Goal: Task Accomplishment & Management: Complete application form

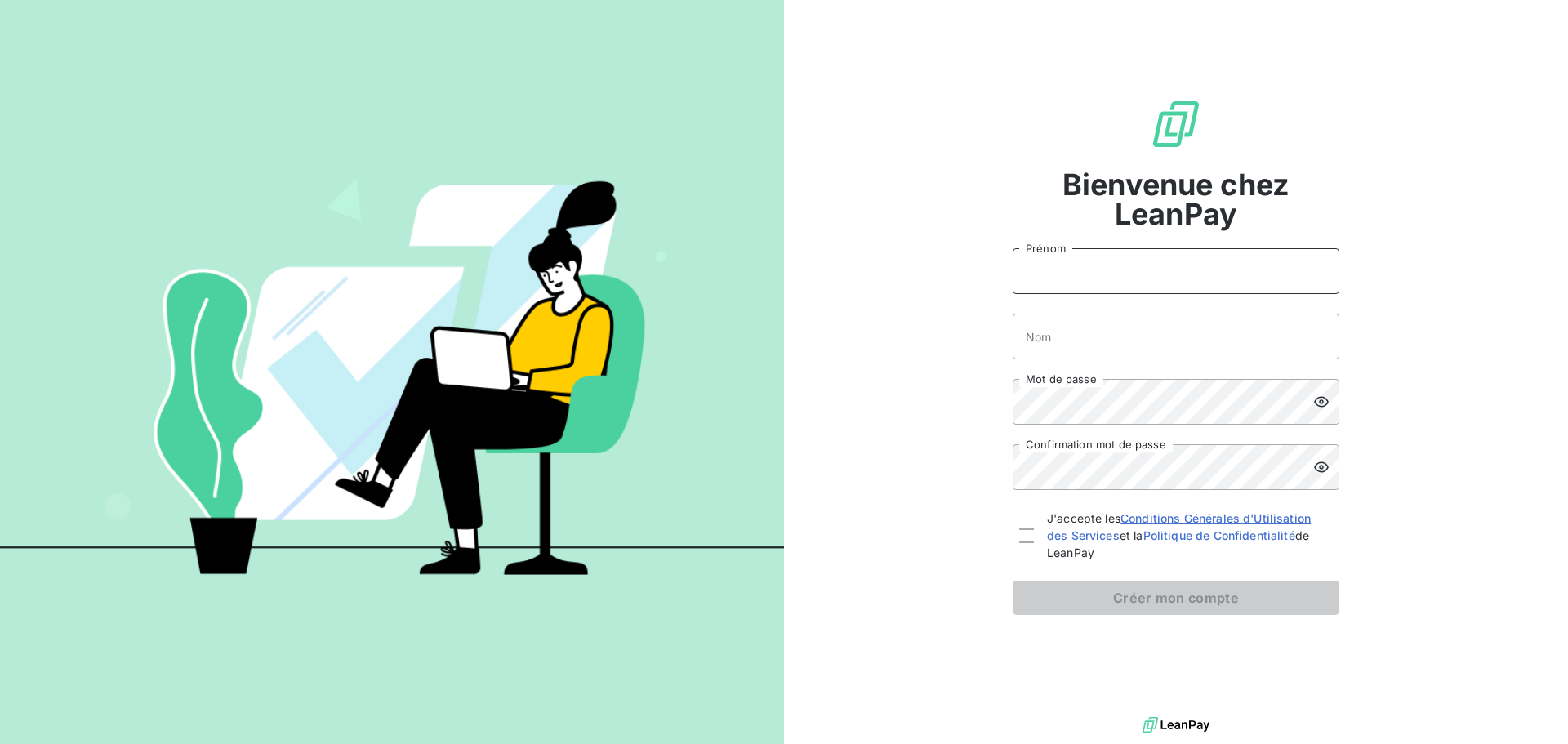
click at [1096, 256] on input "Prénom" at bounding box center [1176, 271] width 327 height 45
type input "[PERSON_NAME]"
click at [1140, 331] on input "Nom" at bounding box center [1176, 336] width 327 height 45
type input "CREPEL"
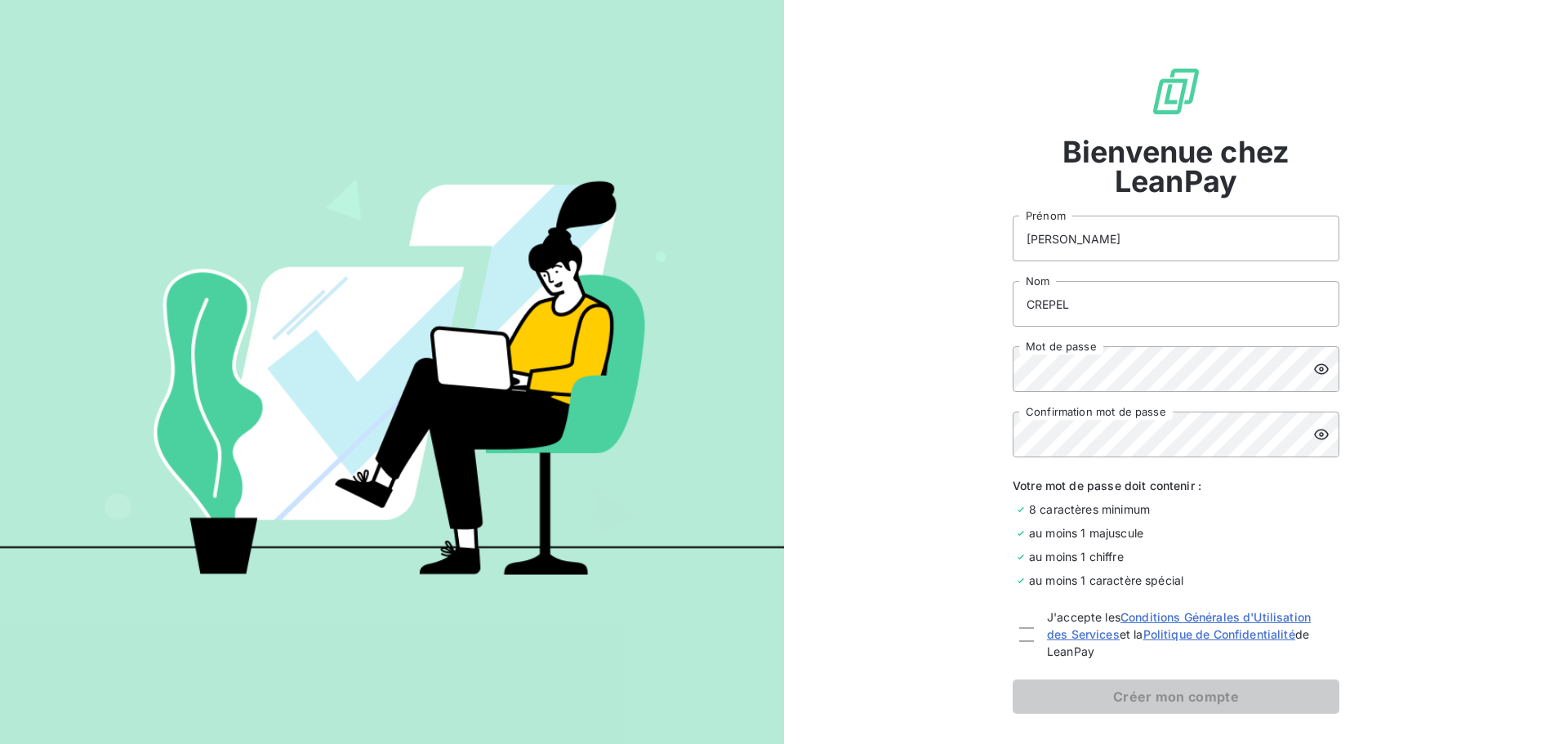
click at [1020, 644] on div at bounding box center [1027, 634] width 15 height 51
click at [1020, 631] on div at bounding box center [1027, 634] width 15 height 15
checkbox input "true"
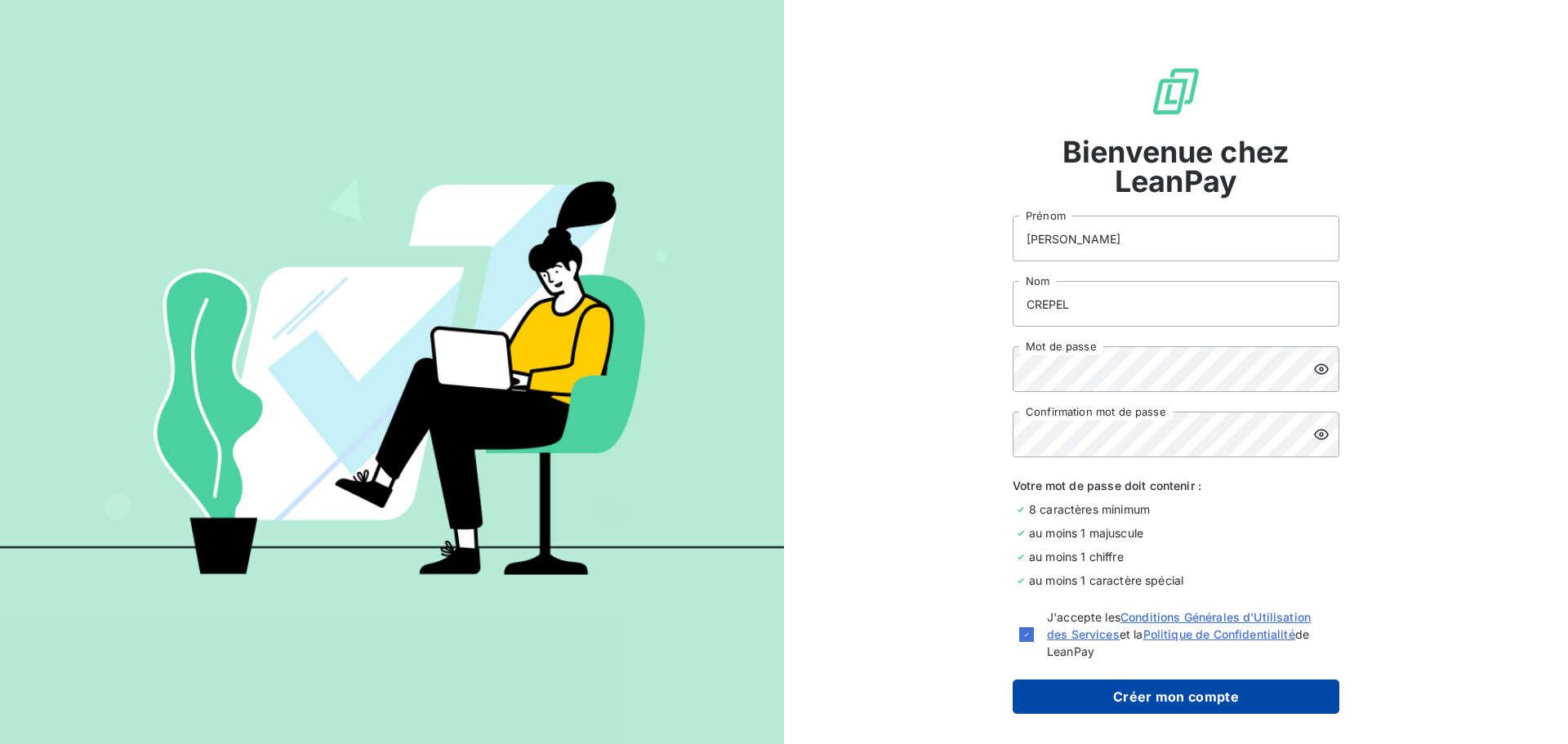
click at [1182, 695] on button "Créer mon compte" at bounding box center [1176, 696] width 327 height 35
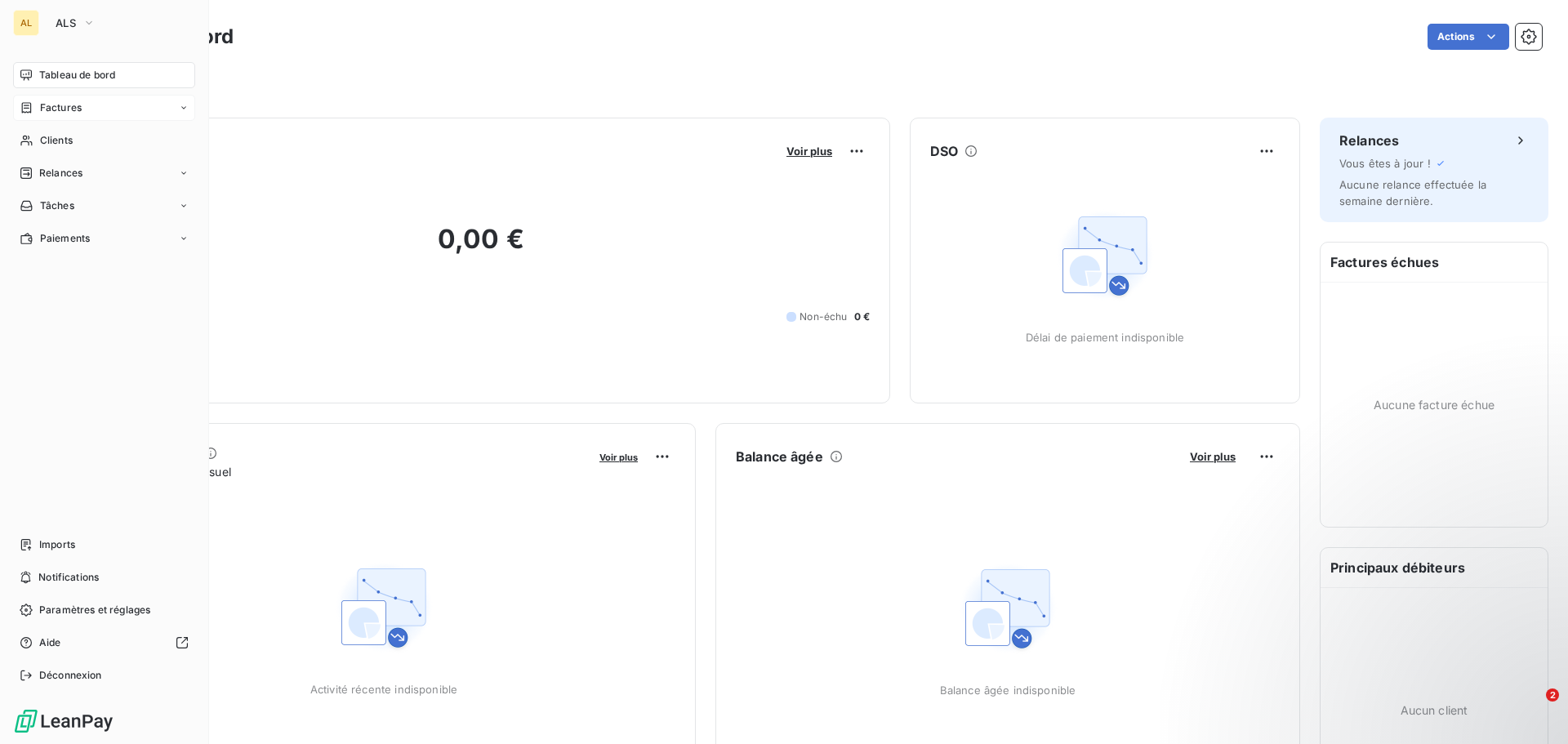
click at [191, 107] on div "Factures" at bounding box center [104, 107] width 182 height 26
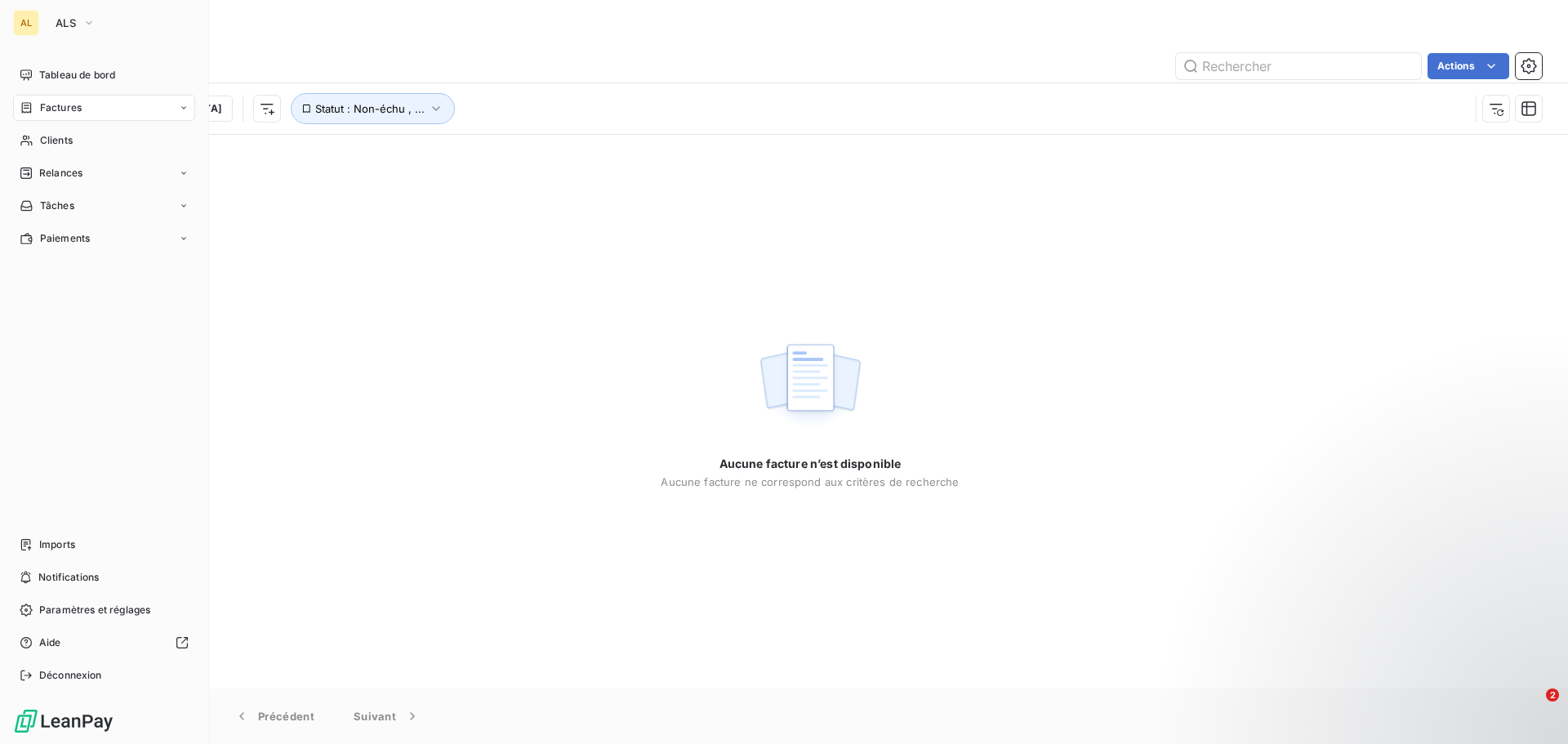
click at [23, 22] on div "AL" at bounding box center [26, 22] width 26 height 26
click at [89, 23] on icon "button" at bounding box center [89, 23] width 6 height 4
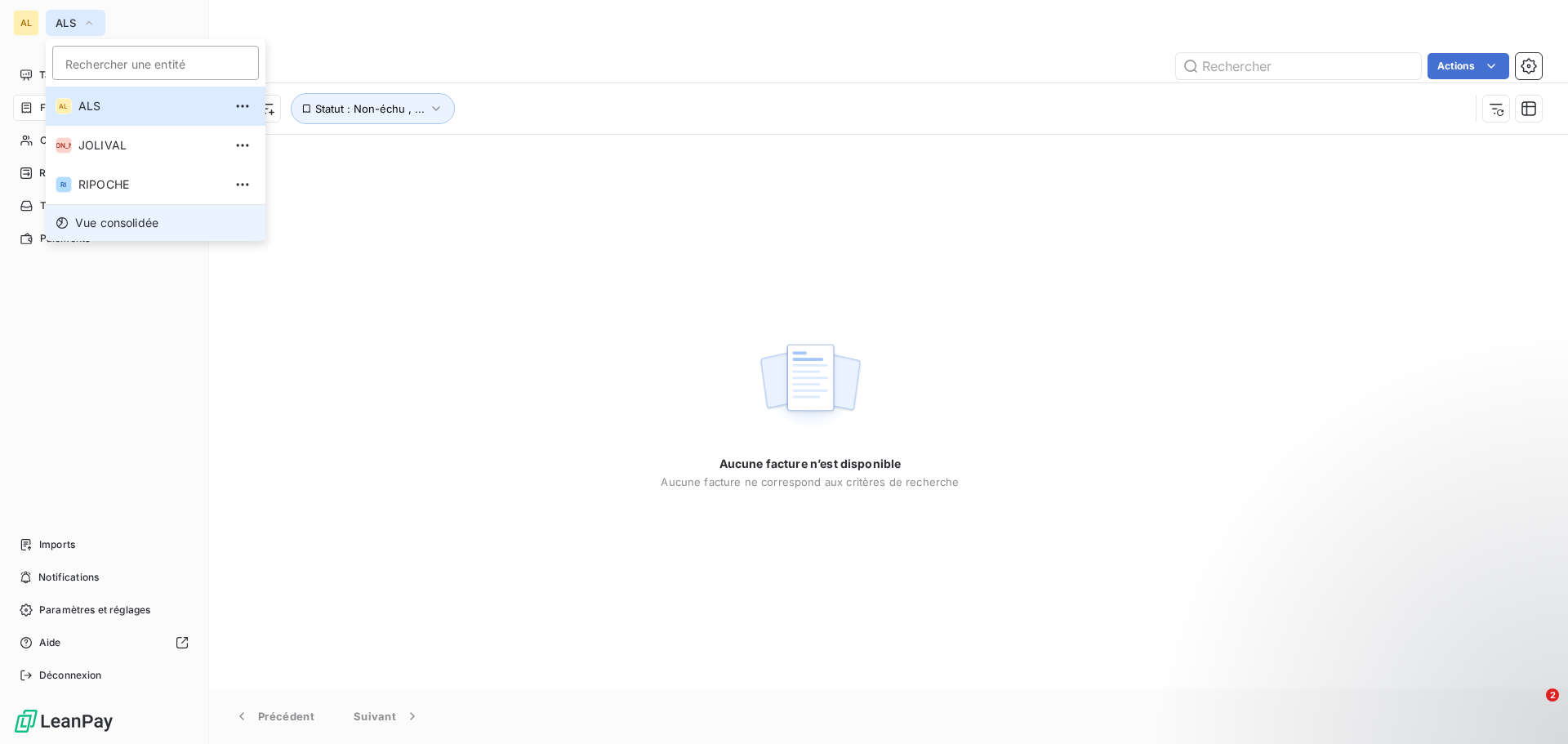
click at [111, 226] on span "Vue consolidée" at bounding box center [117, 223] width 84 height 16
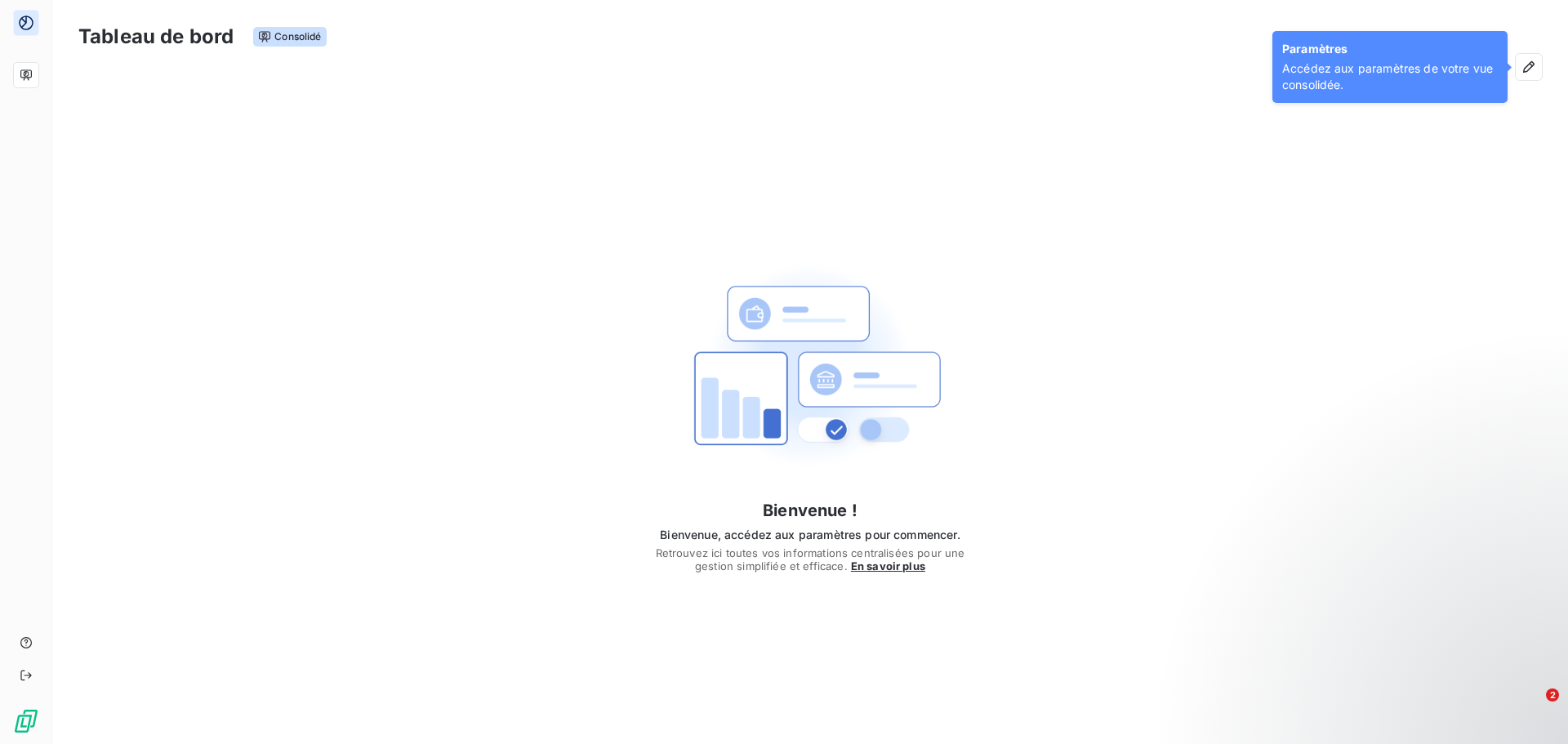
click at [1102, 165] on div "Bienvenue ! Bienvenue, accédez aux paramètres pour commencer. Retrouvez ici tou…" at bounding box center [810, 403] width 1516 height 628
